Goal: Find specific page/section: Find specific page/section

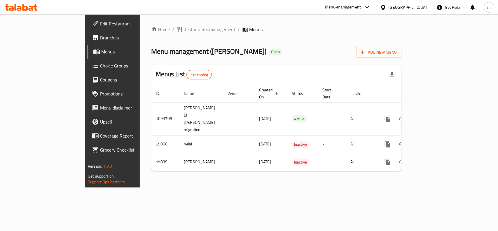
click at [386, 9] on icon at bounding box center [383, 7] width 6 height 6
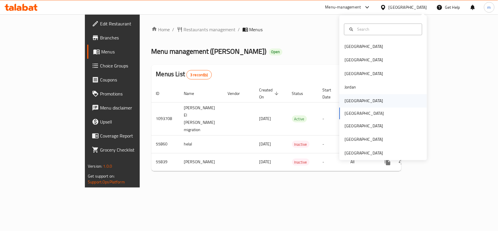
click at [348, 103] on div "Kuwait" at bounding box center [363, 100] width 38 height 6
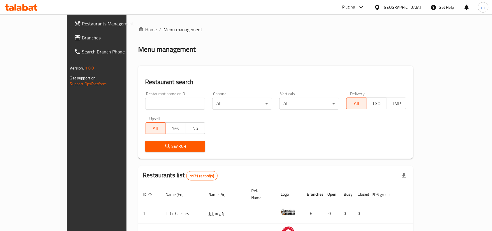
click at [82, 36] on span "Branches" at bounding box center [113, 37] width 62 height 7
